Goal: Information Seeking & Learning: Learn about a topic

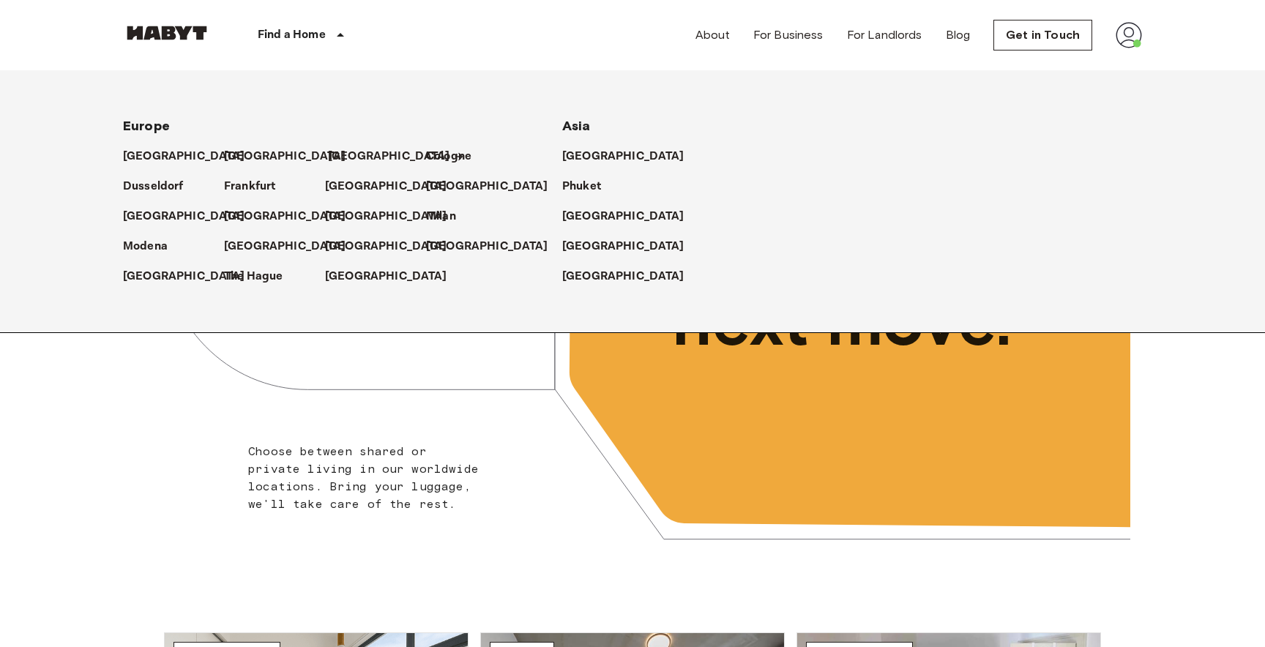
click at [355, 154] on p "[GEOGRAPHIC_DATA]" at bounding box center [389, 157] width 122 height 18
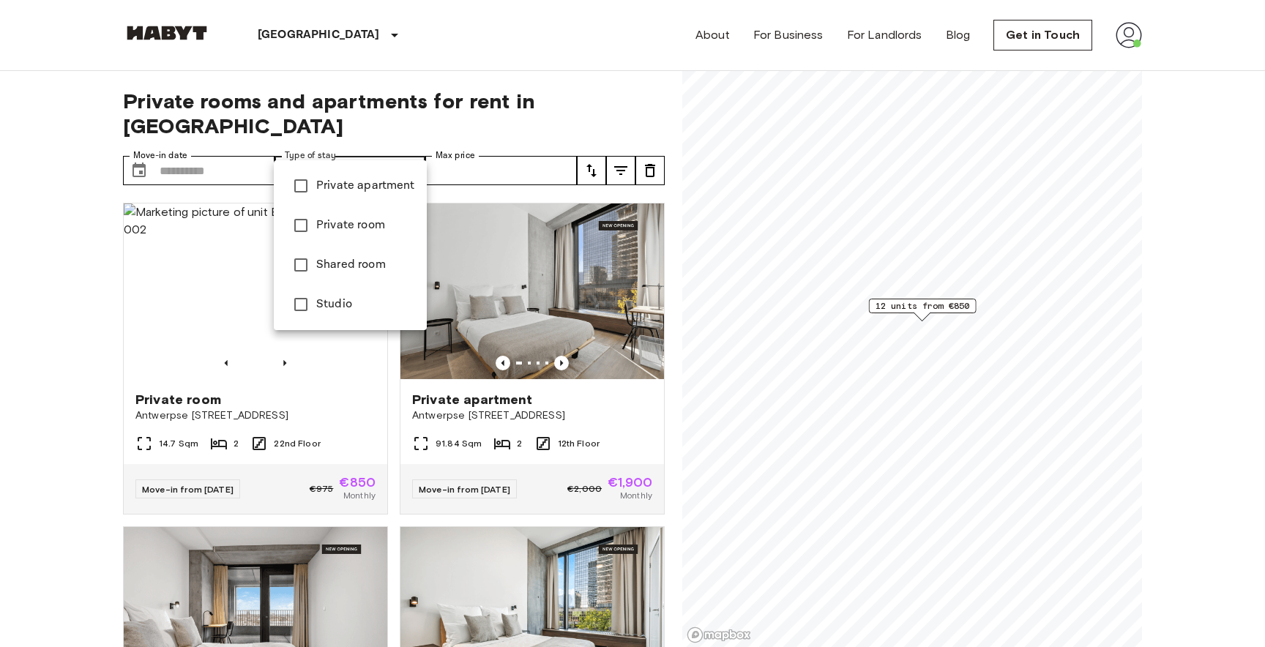
type input "**********"
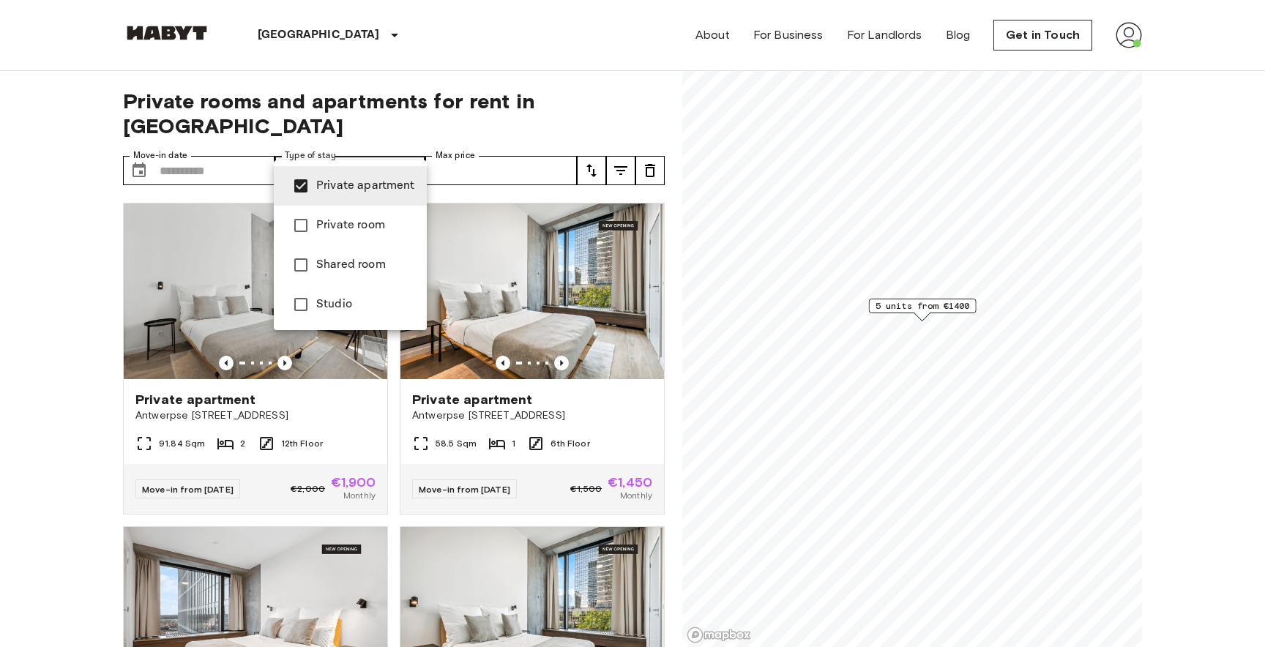
click at [499, 42] on div at bounding box center [632, 323] width 1265 height 647
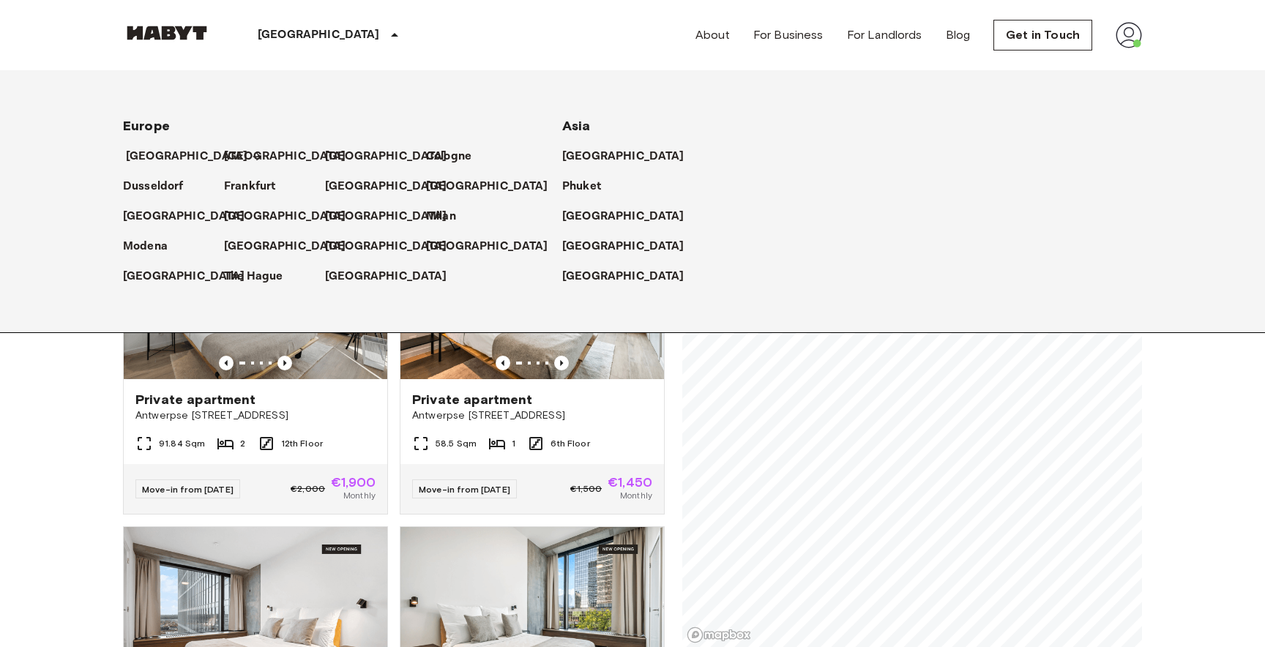
click at [169, 154] on p "[GEOGRAPHIC_DATA]" at bounding box center [187, 157] width 122 height 18
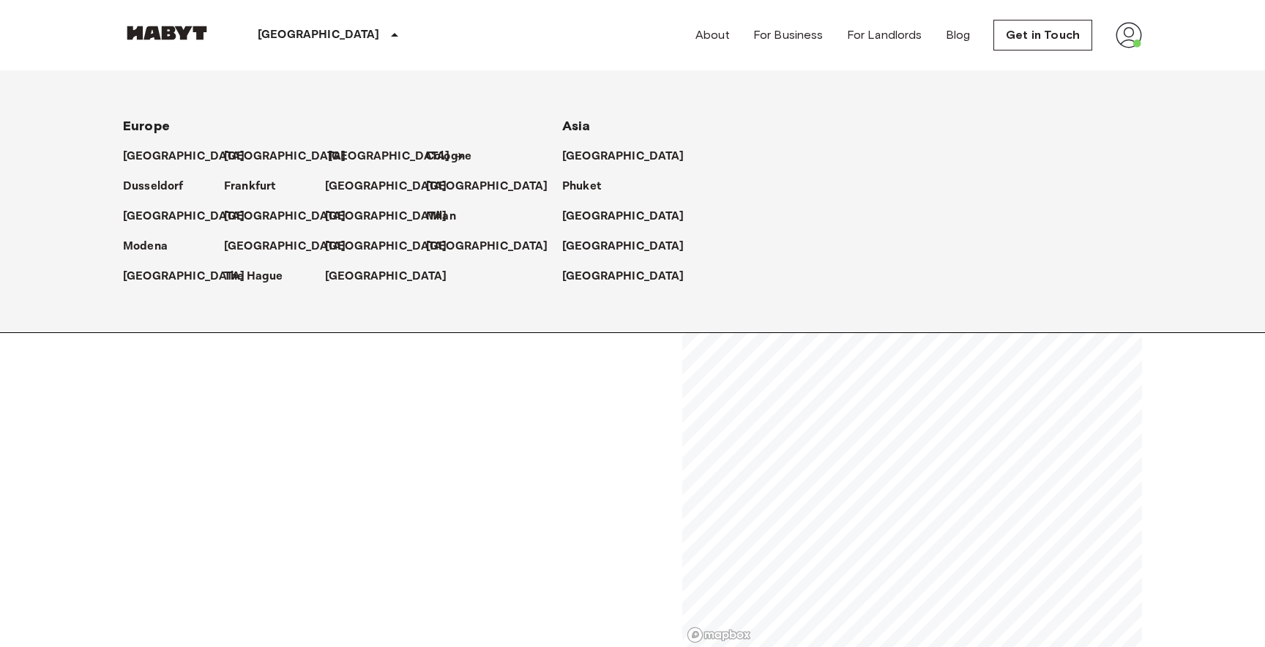
click at [342, 159] on p "[GEOGRAPHIC_DATA]" at bounding box center [389, 157] width 122 height 18
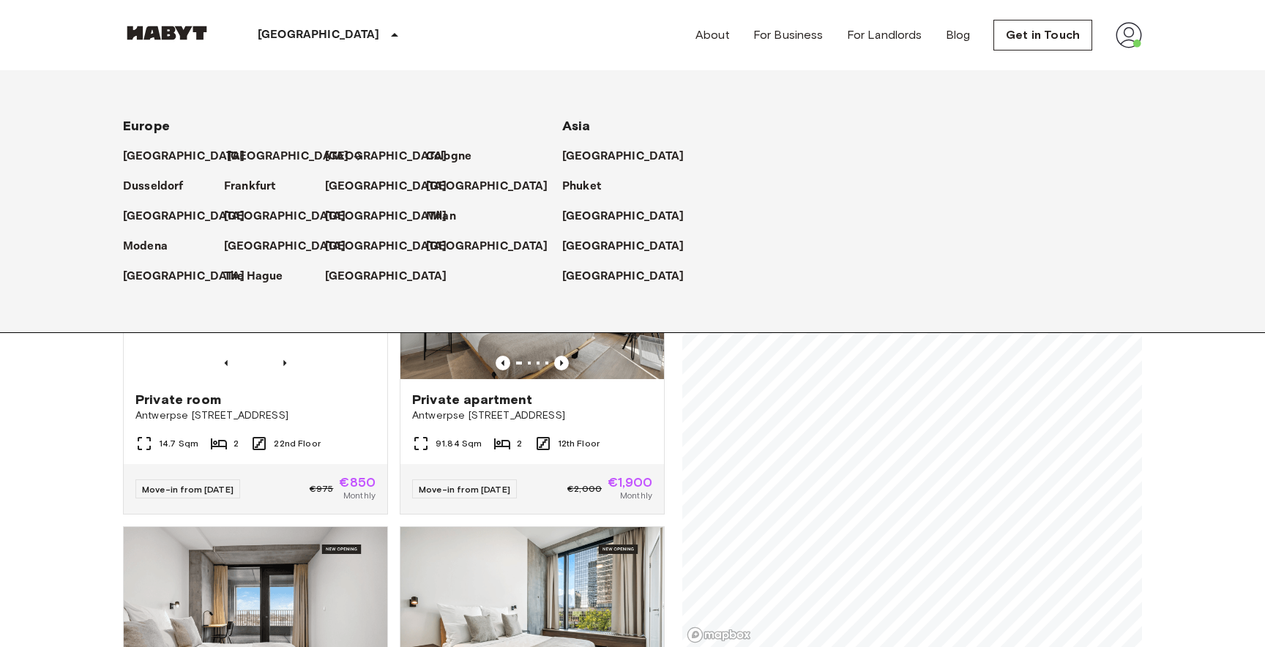
click at [244, 156] on p "[GEOGRAPHIC_DATA]" at bounding box center [288, 157] width 122 height 18
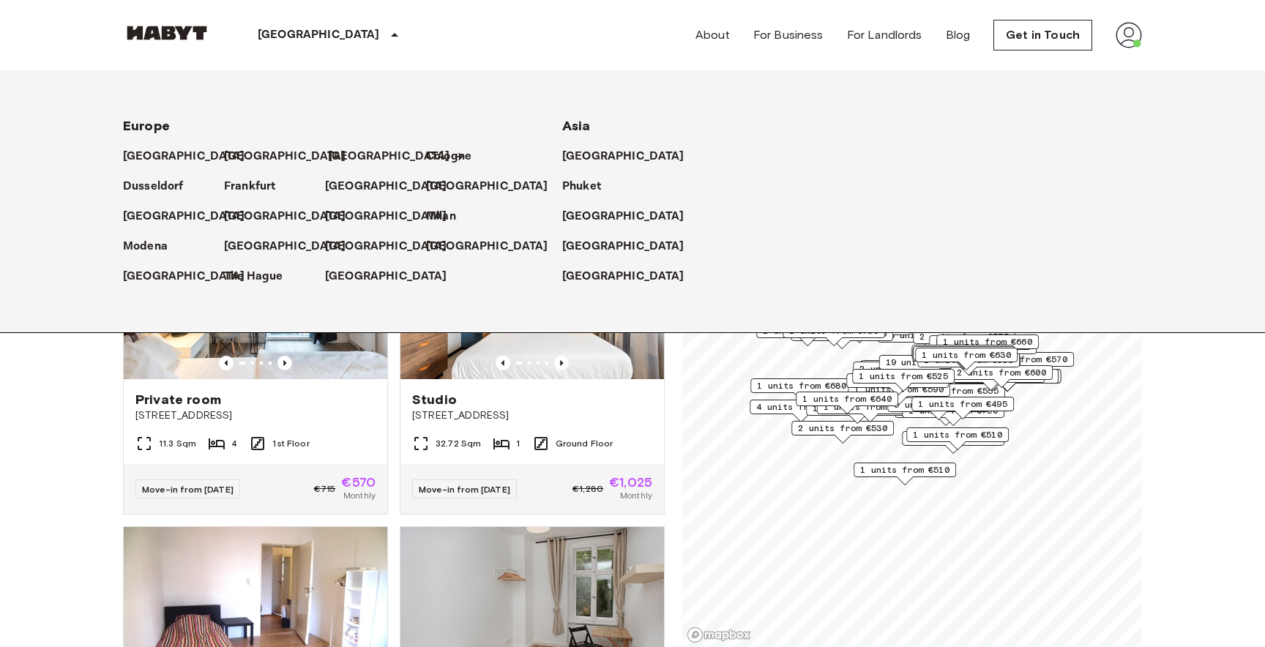
click at [357, 152] on p "[GEOGRAPHIC_DATA]" at bounding box center [389, 157] width 122 height 18
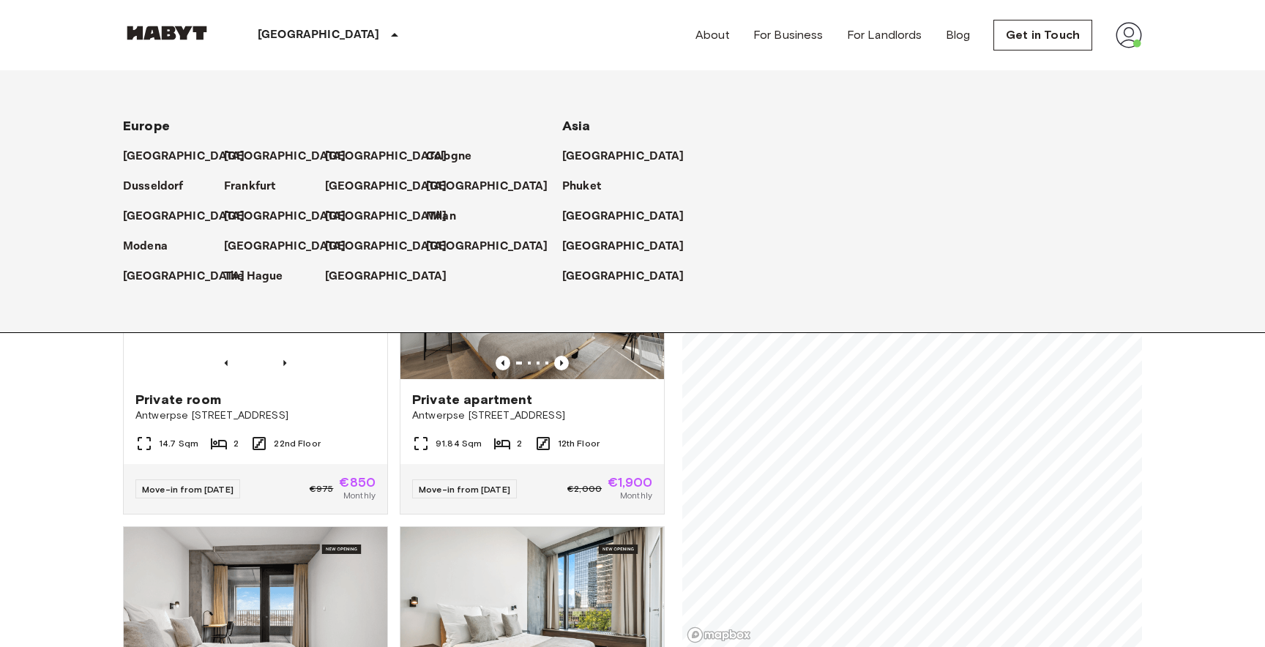
click at [443, 76] on div "[GEOGRAPHIC_DATA] [GEOGRAPHIC_DATA] [GEOGRAPHIC_DATA] [GEOGRAPHIC_DATA] [GEOGRA…" at bounding box center [615, 201] width 1055 height 262
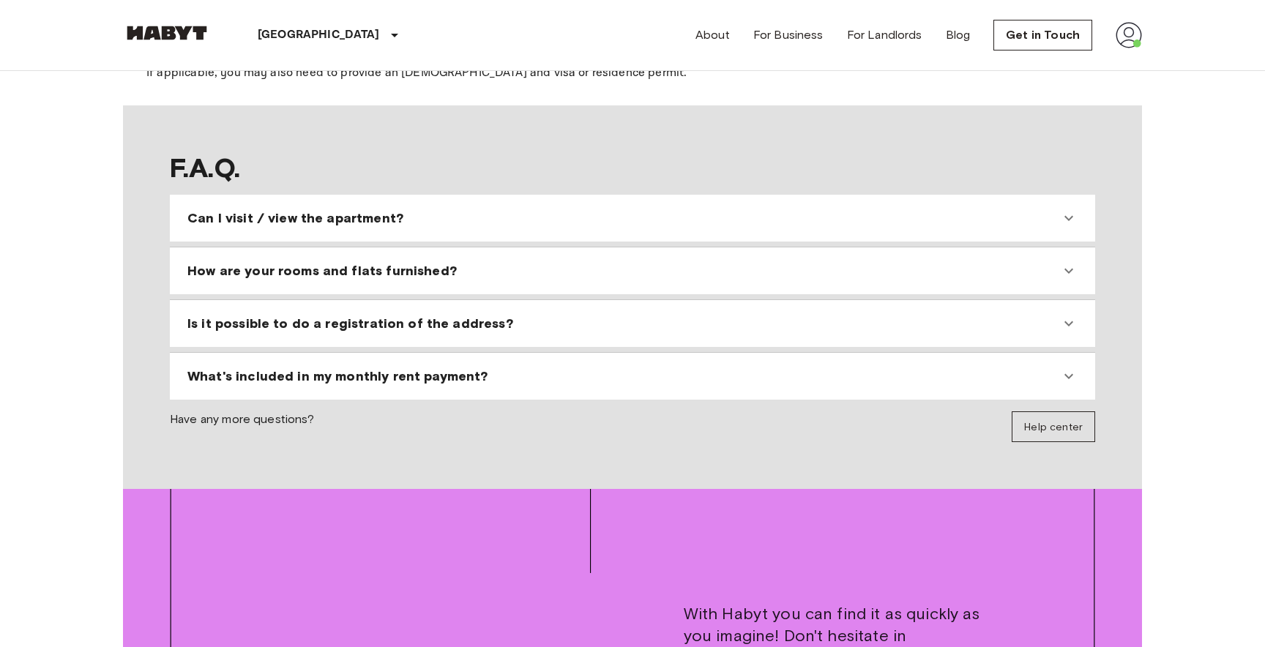
scroll to position [1358, 0]
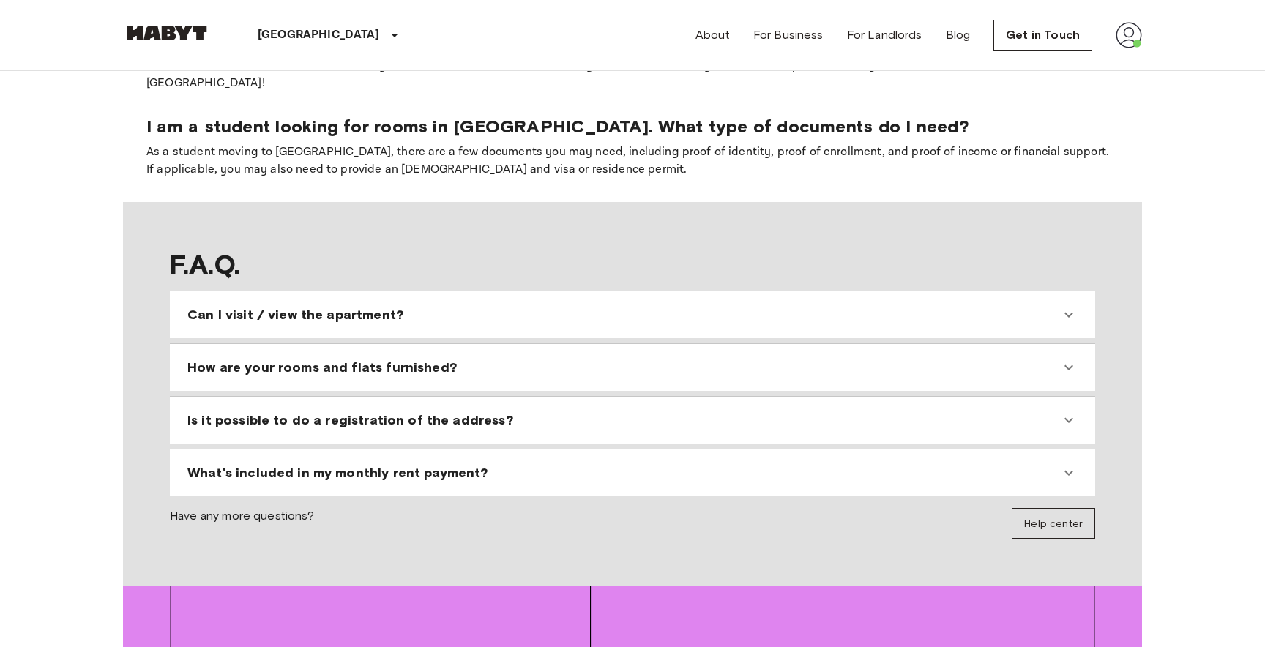
click at [280, 306] on span "Can I visit / view the apartment?" at bounding box center [295, 315] width 216 height 18
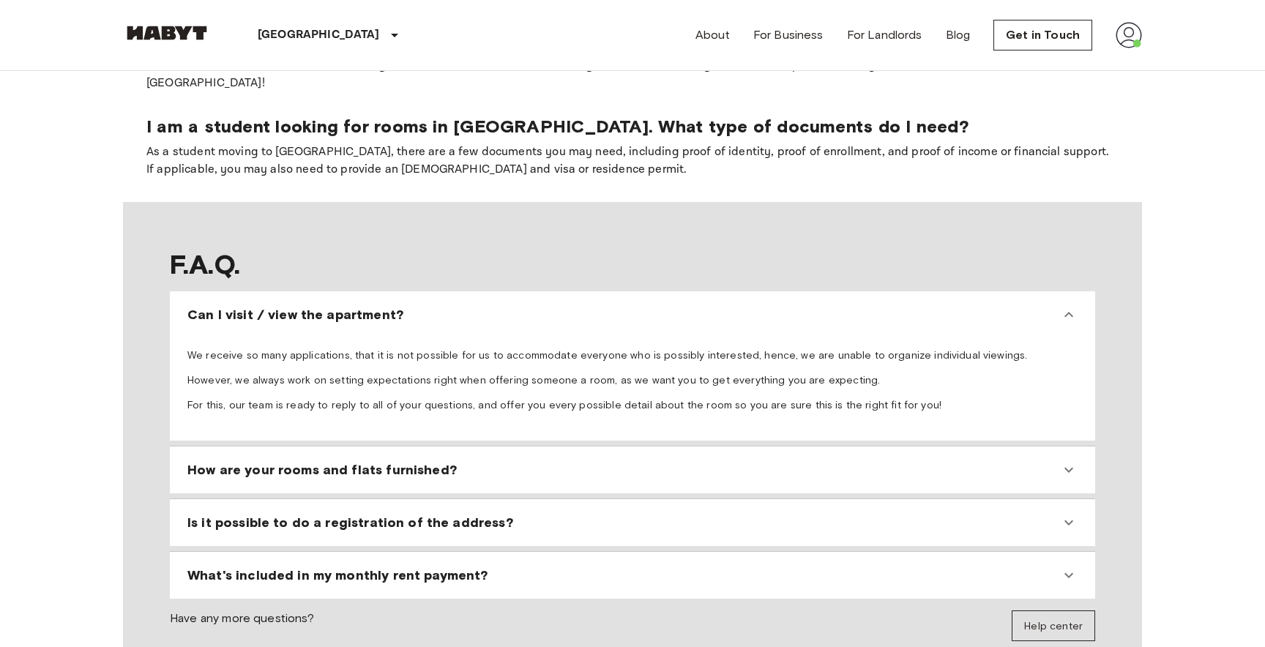
click at [505, 461] on div "How are your rooms and flats furnished?" at bounding box center [623, 470] width 873 height 18
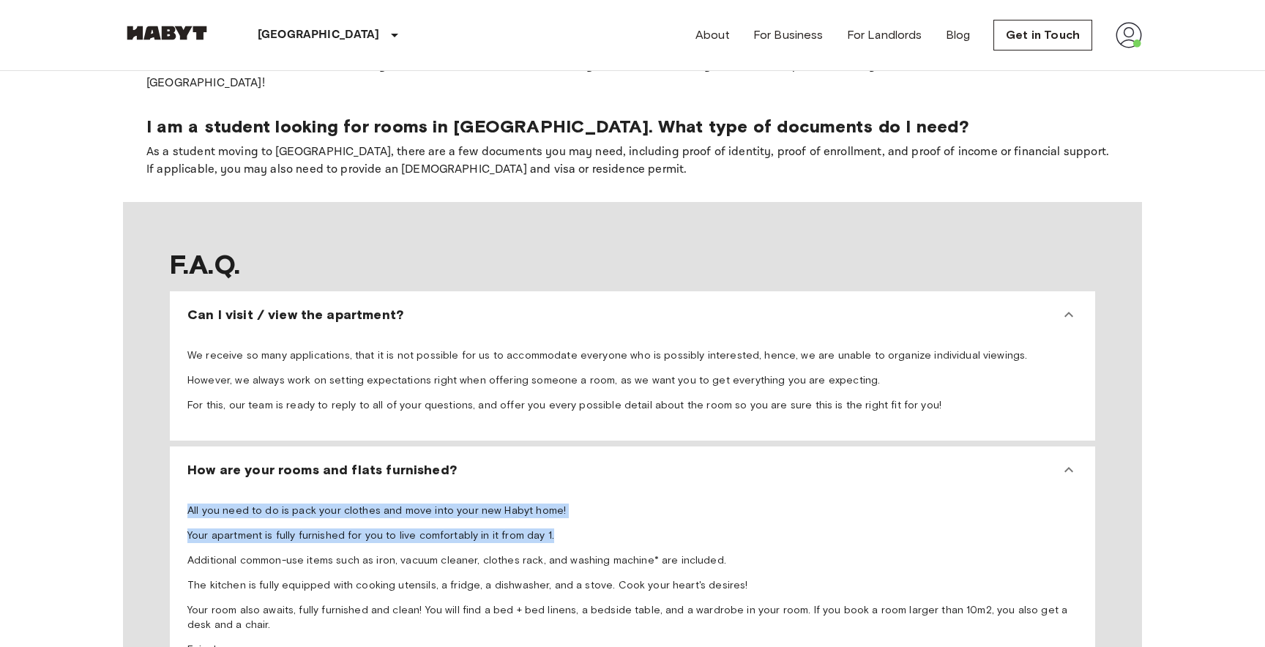
drag, startPoint x: 238, startPoint y: 466, endPoint x: 554, endPoint y: 485, distance: 316.9
click at [554, 504] on span "All you need to do is pack your clothes and move into your new Habyt home! Your…" at bounding box center [632, 593] width 891 height 179
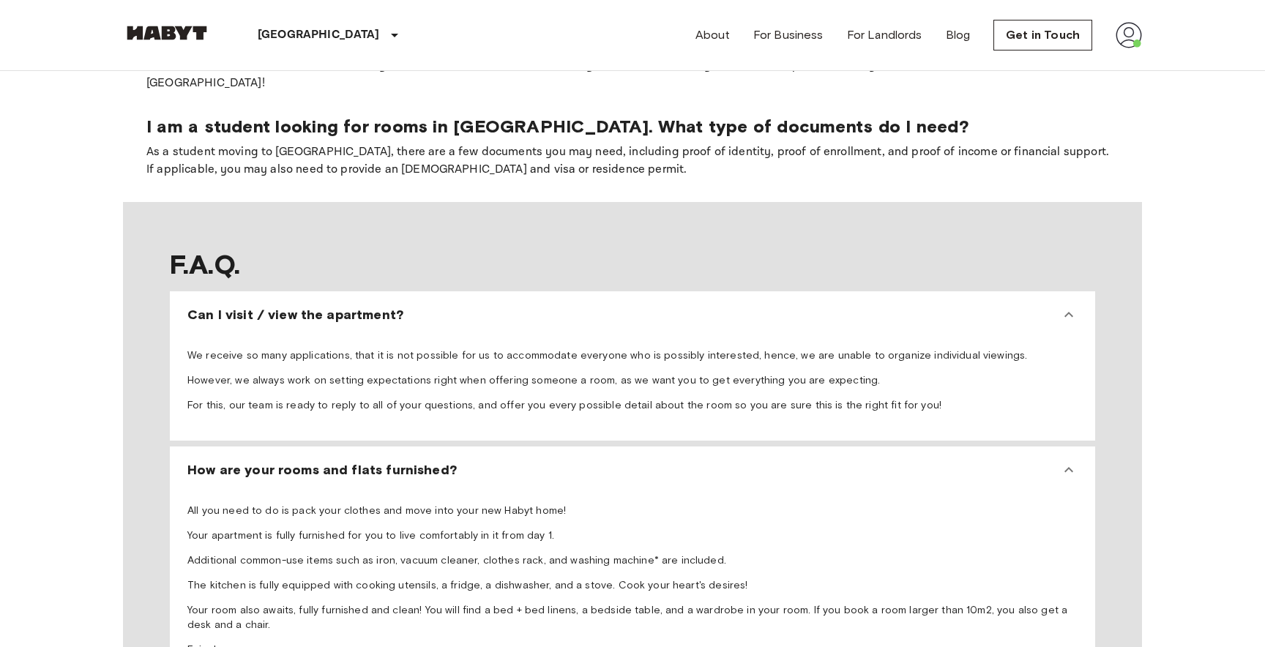
click at [337, 504] on span "All you need to do is pack your clothes and move into your new Habyt home! Your…" at bounding box center [632, 593] width 891 height 179
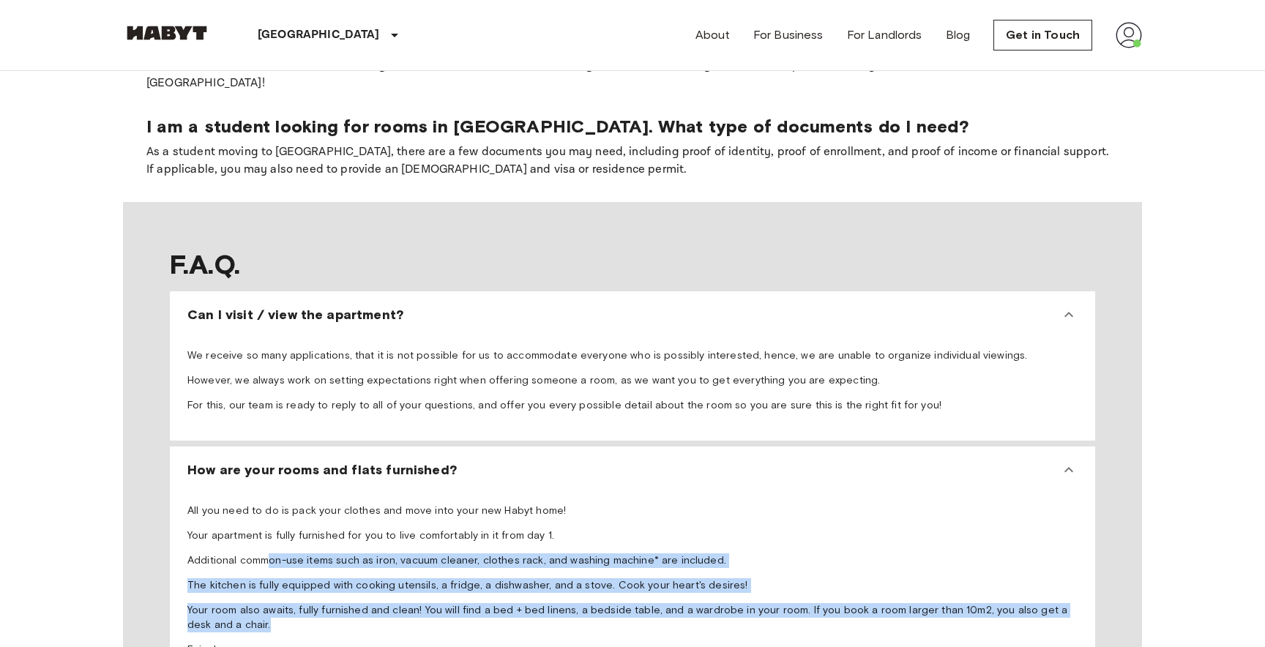
drag, startPoint x: 269, startPoint y: 509, endPoint x: 561, endPoint y: 583, distance: 301.4
click at [561, 583] on span "All you need to do is pack your clothes and move into your new Habyt home! Your…" at bounding box center [632, 593] width 891 height 179
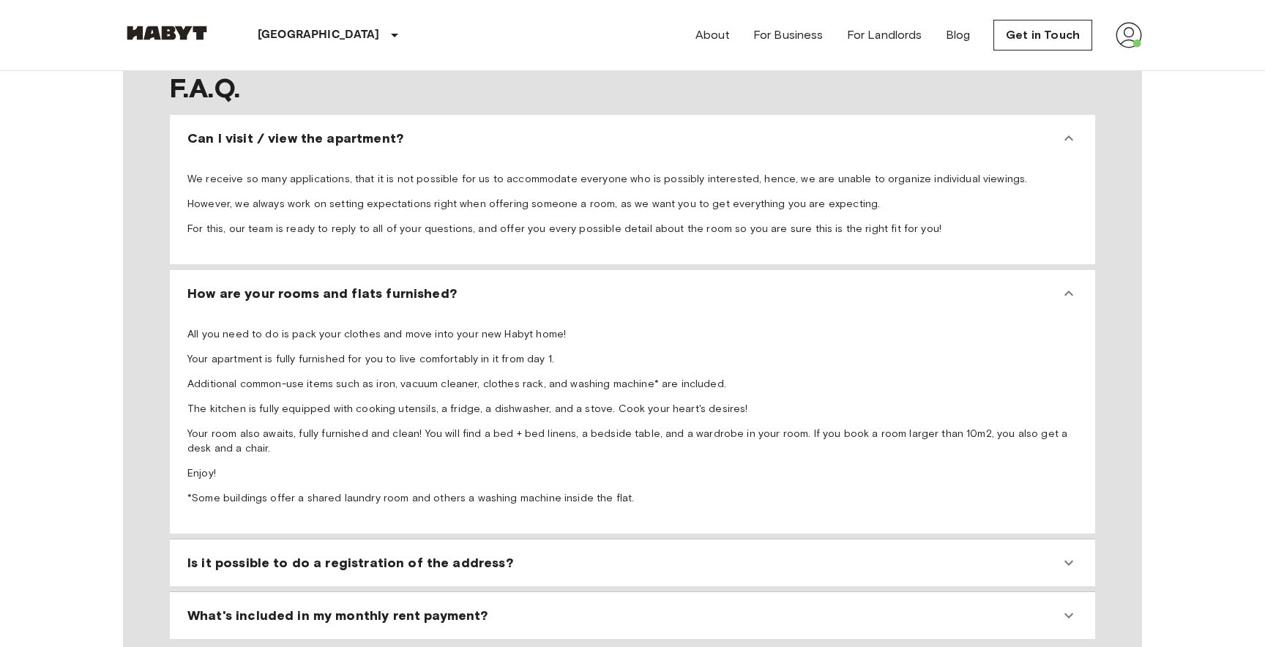
scroll to position [1550, 0]
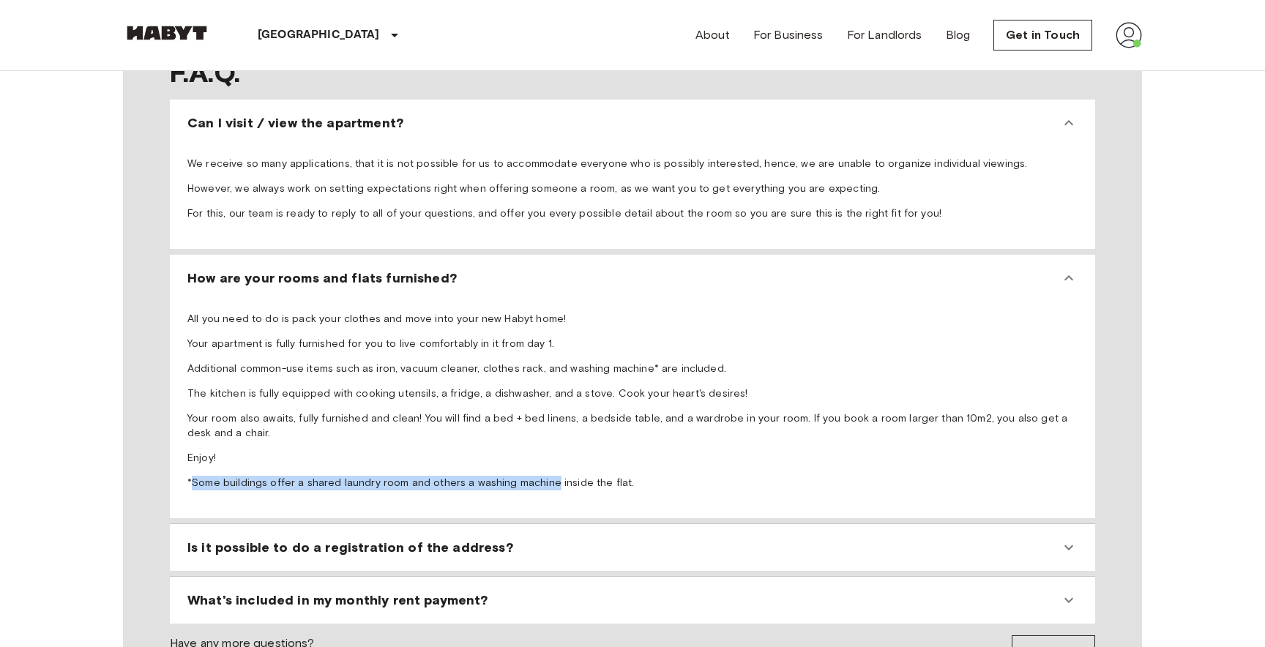
drag, startPoint x: 195, startPoint y: 431, endPoint x: 544, endPoint y: 435, distance: 349.3
click at [544, 476] on p "*Some buildings offer a shared laundry room and others a washing machine inside…" at bounding box center [632, 483] width 891 height 15
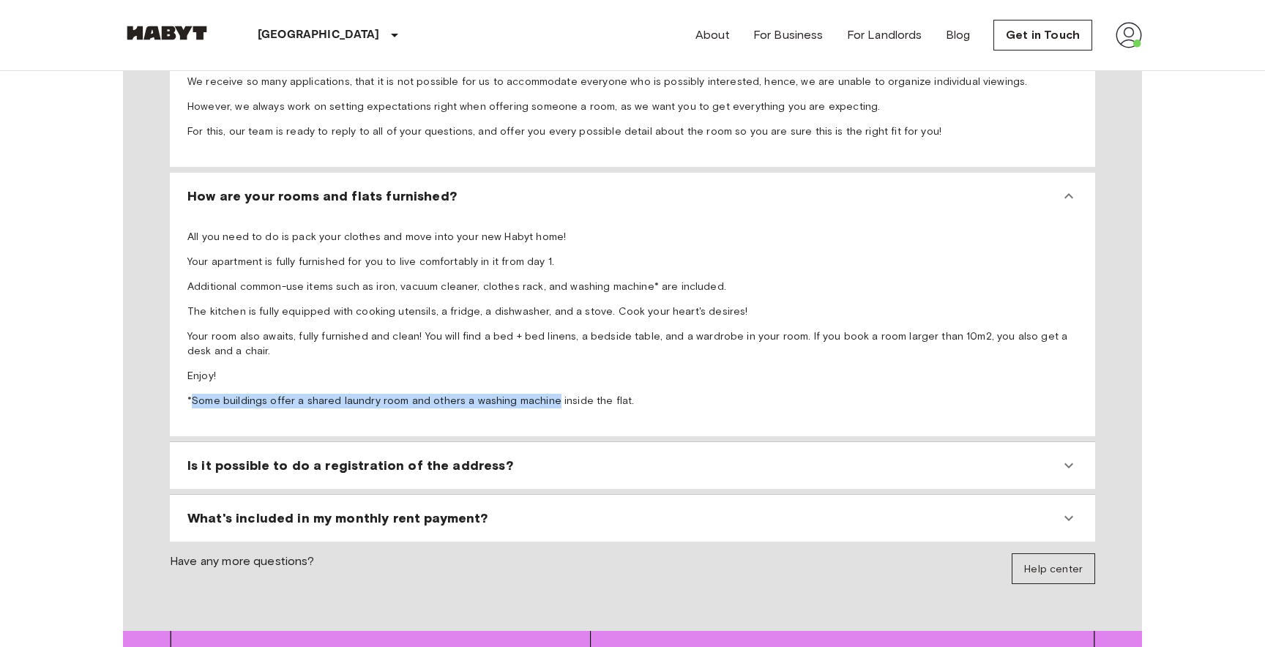
scroll to position [1635, 0]
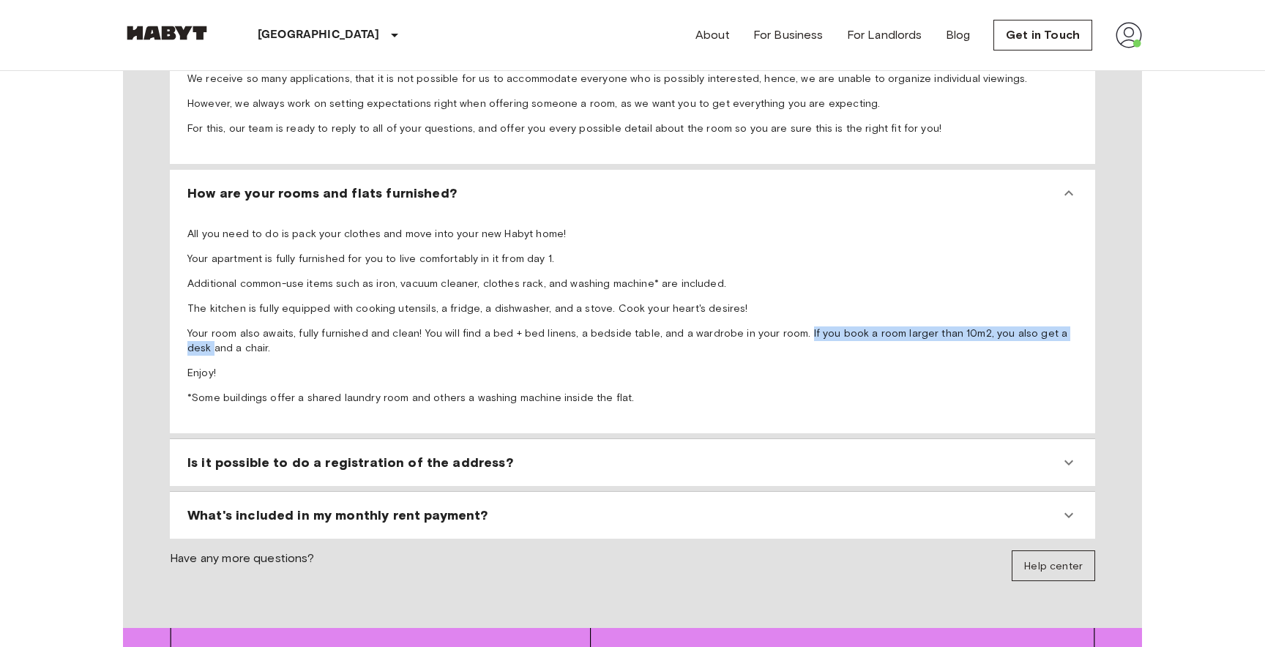
drag, startPoint x: 784, startPoint y: 283, endPoint x: 1057, endPoint y: 283, distance: 273.9
click at [1057, 327] on p "Your room also awaits, fully furnished and clean! You will find a bed + bed lin…" at bounding box center [632, 341] width 891 height 29
click at [837, 391] on p "*Some buildings offer a shared laundry room and others a washing machine inside…" at bounding box center [632, 398] width 891 height 15
click at [544, 454] on div "Is it possible to do a registration of the address?" at bounding box center [623, 463] width 873 height 18
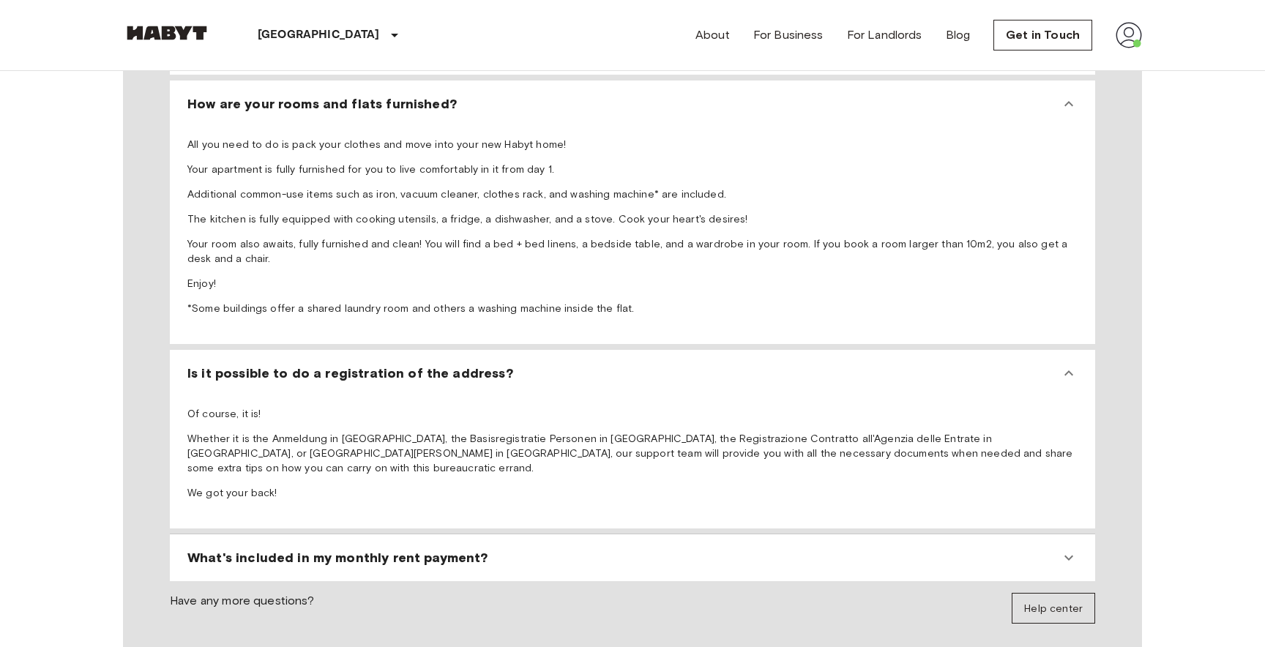
scroll to position [1727, 0]
click at [491, 547] on div "What's included in my monthly rent payment?" at bounding box center [623, 556] width 873 height 18
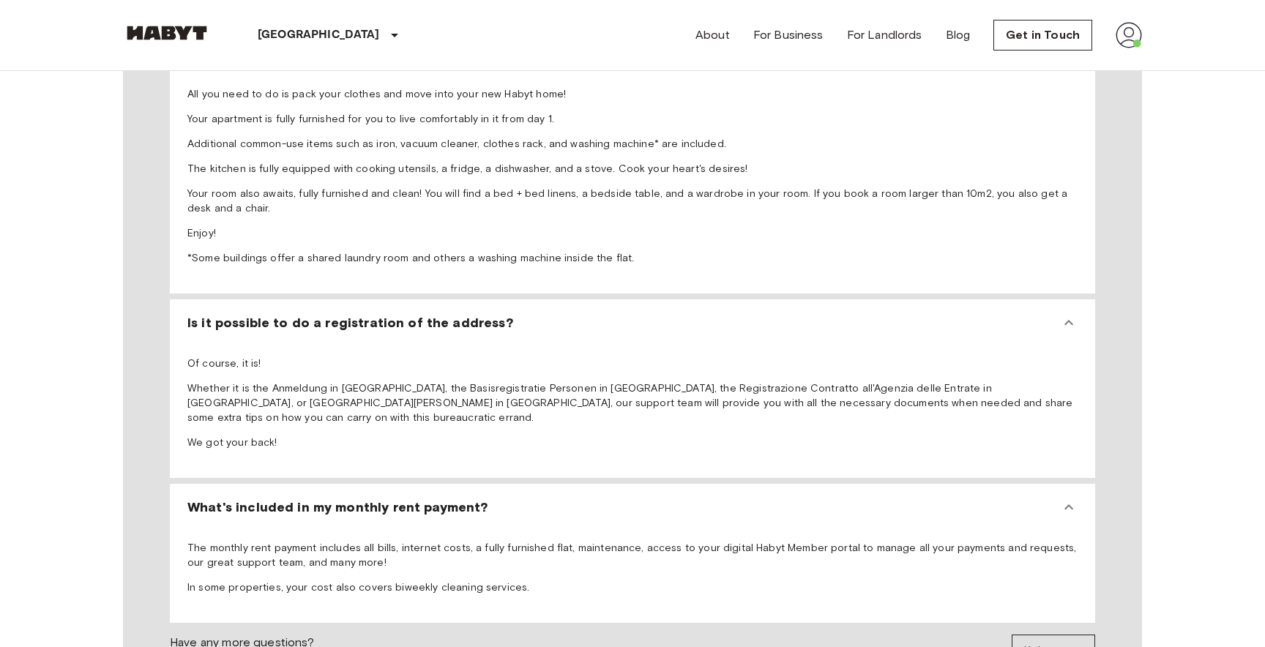
scroll to position [1777, 0]
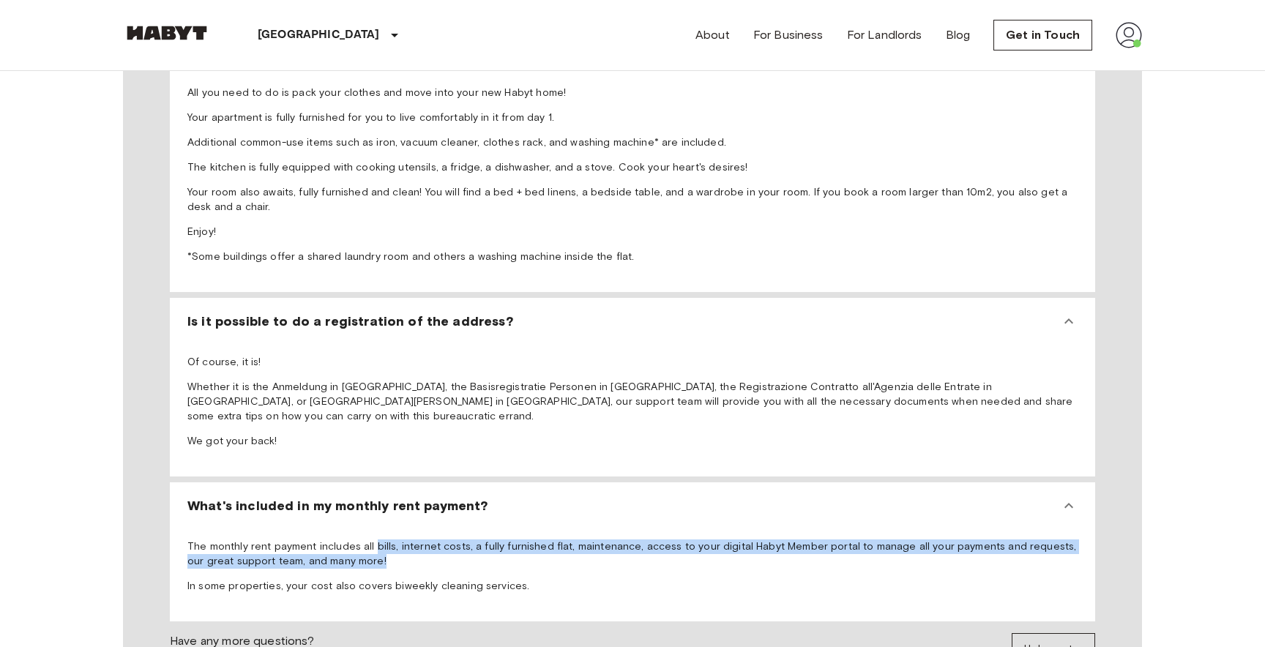
drag, startPoint x: 370, startPoint y: 480, endPoint x: 633, endPoint y: 488, distance: 263.1
click at [631, 540] on p "The monthly rent payment includes all bills, internet costs, a fully furnished …" at bounding box center [632, 554] width 891 height 29
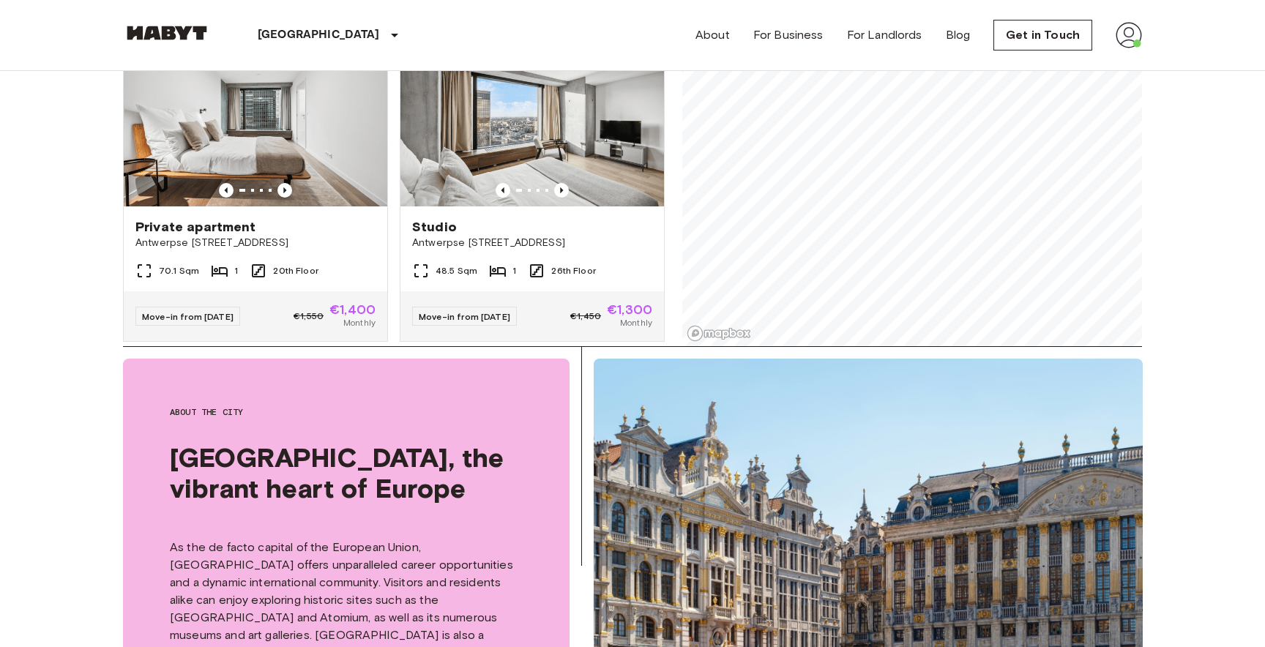
scroll to position [0, 0]
